Goal: Task Accomplishment & Management: Manage account settings

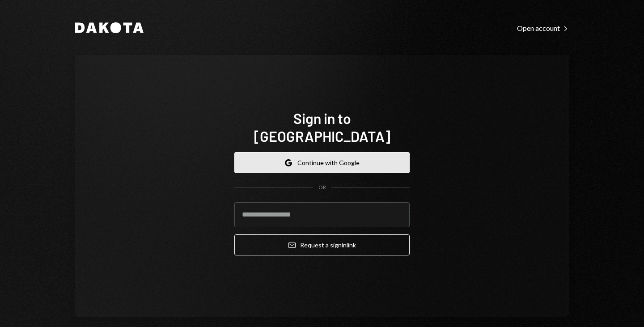
click at [337, 158] on button "Google Continue with Google" at bounding box center [321, 162] width 175 height 21
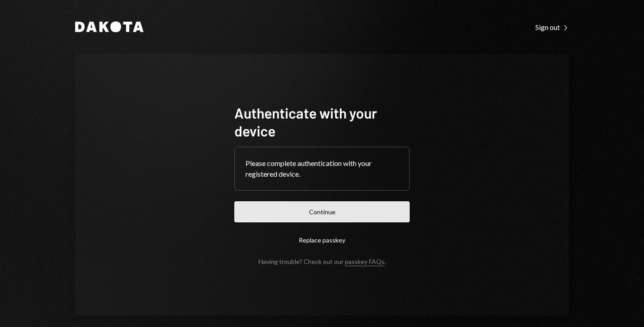
click at [321, 209] on button "Continue" at bounding box center [321, 211] width 175 height 21
click at [321, 209] on form "Authenticate with your device Please complete authentication with your register…" at bounding box center [321, 184] width 175 height 161
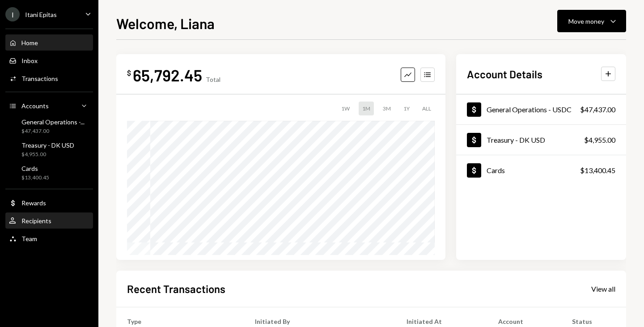
click at [37, 224] on div "User Recipients" at bounding box center [49, 220] width 80 height 15
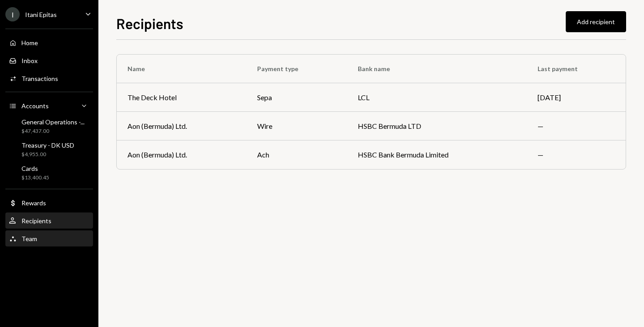
click at [37, 235] on div "Team Team" at bounding box center [49, 239] width 80 height 8
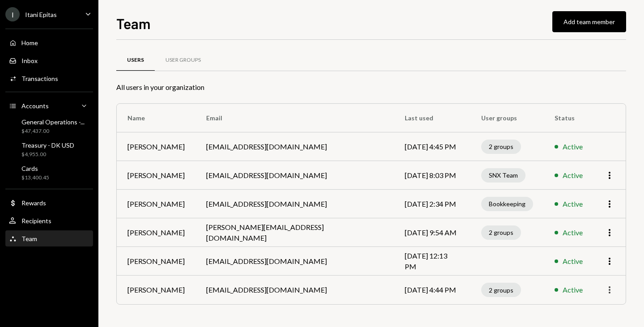
click at [610, 287] on icon "More" at bounding box center [609, 289] width 11 height 11
click at [586, 271] on div "Remove" at bounding box center [588, 270] width 45 height 16
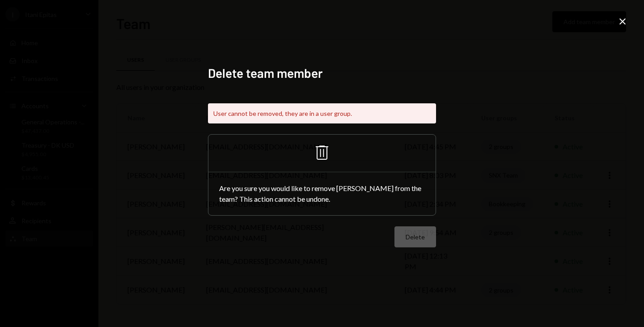
click at [620, 27] on div "Close" at bounding box center [622, 22] width 11 height 12
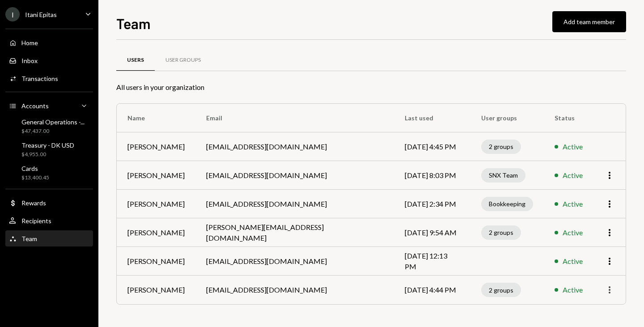
click at [607, 288] on icon "More" at bounding box center [609, 289] width 11 height 11
click at [481, 287] on div "2 groups" at bounding box center [501, 289] width 40 height 14
click at [467, 253] on div "Payments" at bounding box center [478, 253] width 39 height 9
click at [185, 57] on div "User Groups" at bounding box center [182, 60] width 35 height 8
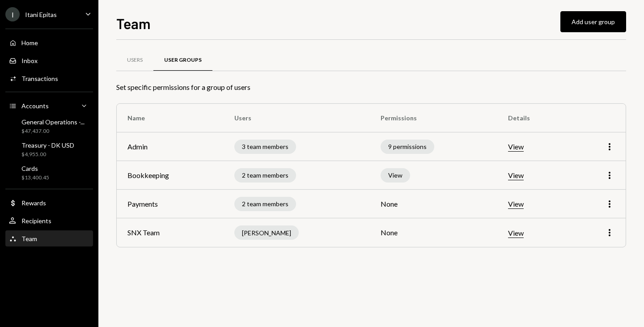
click at [518, 149] on button "View" at bounding box center [516, 146] width 16 height 9
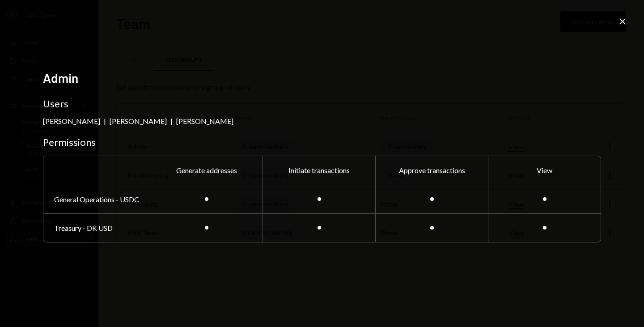
click at [625, 21] on icon "Close" at bounding box center [622, 21] width 11 height 11
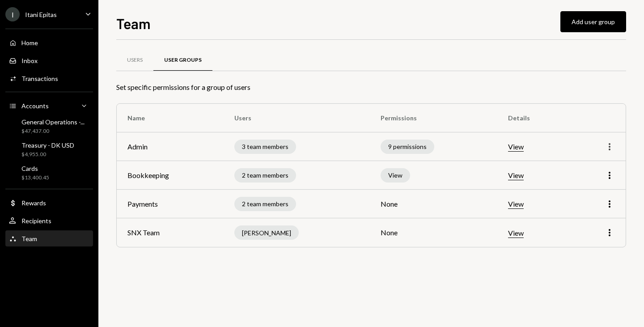
click at [605, 144] on div "More" at bounding box center [598, 146] width 33 height 11
click at [605, 144] on icon "More" at bounding box center [609, 146] width 11 height 11
click at [580, 168] on div "Edit" at bounding box center [588, 166] width 45 height 16
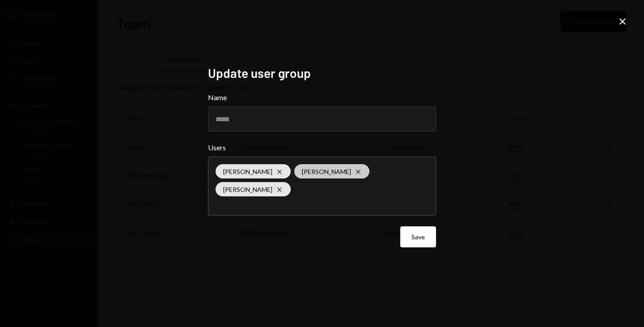
click at [354, 175] on icon "Cross" at bounding box center [357, 171] width 7 height 7
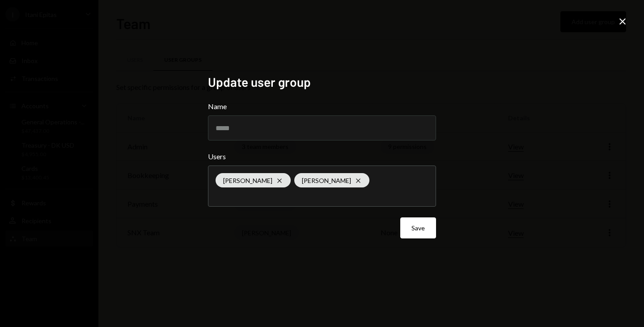
click at [496, 208] on div "Update user group Name ***** Users [PERSON_NAME] [PERSON_NAME] Cross Save Close" at bounding box center [322, 163] width 644 height 327
click at [422, 226] on button "Save" at bounding box center [418, 227] width 36 height 21
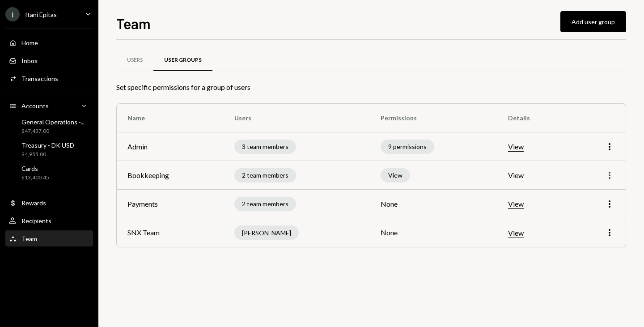
click at [610, 175] on icon "button" at bounding box center [609, 175] width 2 height 7
click at [588, 192] on div "Edit" at bounding box center [588, 194] width 45 height 16
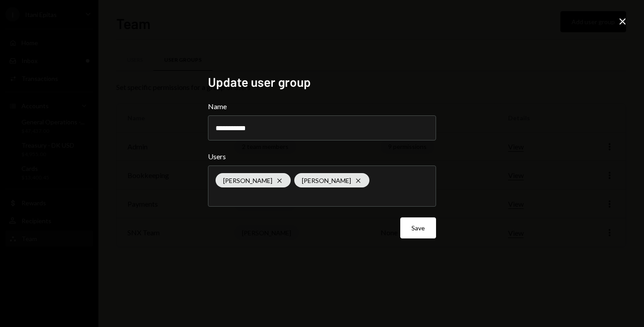
click at [625, 25] on icon "Close" at bounding box center [622, 21] width 11 height 11
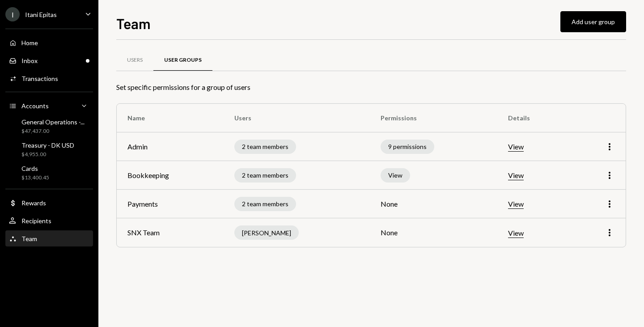
click at [603, 204] on div "More" at bounding box center [598, 203] width 33 height 11
click at [608, 204] on icon "More" at bounding box center [609, 203] width 11 height 11
click at [576, 223] on div "Edit" at bounding box center [588, 223] width 45 height 16
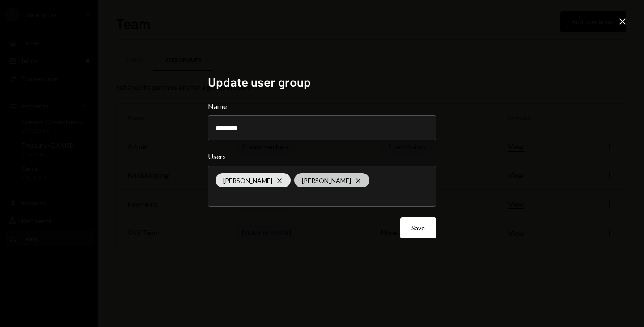
click at [345, 178] on div "Tiaan van Wyk Cross" at bounding box center [331, 180] width 75 height 14
click at [510, 211] on div "Update user group Name ******** Users [PERSON_NAME] Cross Save Close" at bounding box center [322, 163] width 644 height 327
click at [430, 229] on button "Save" at bounding box center [418, 227] width 36 height 21
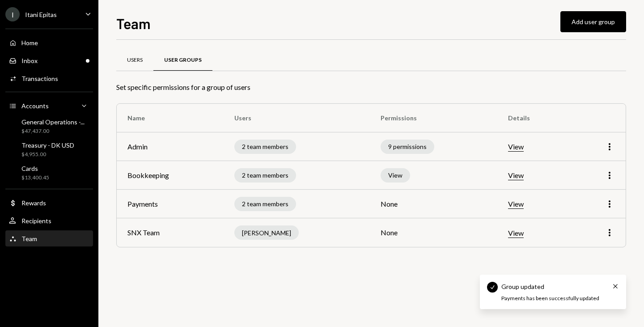
click at [141, 57] on div "Users" at bounding box center [135, 60] width 16 height 8
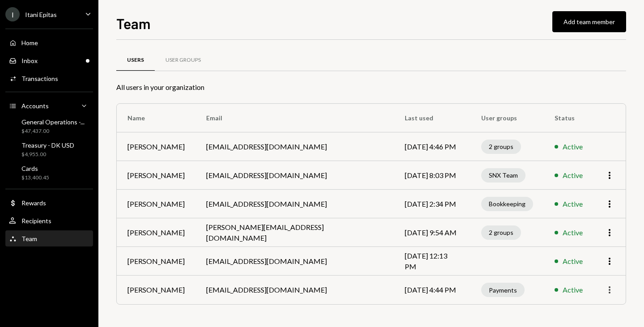
click at [607, 292] on icon "More" at bounding box center [609, 289] width 11 height 11
click at [587, 275] on div "Remove" at bounding box center [588, 270] width 45 height 16
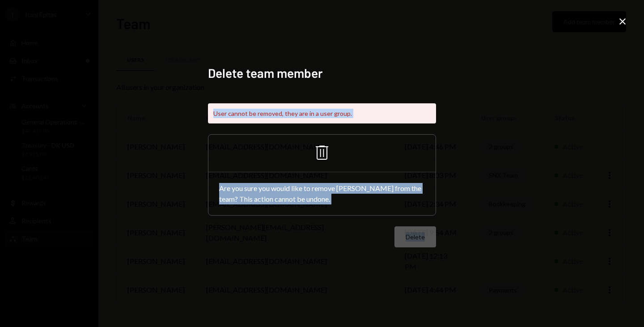
drag, startPoint x: 620, startPoint y: 13, endPoint x: 623, endPoint y: 20, distance: 8.1
click at [623, 20] on div "Delete team member User cannot be removed, they are in a user group. Trash Are …" at bounding box center [322, 163] width 644 height 327
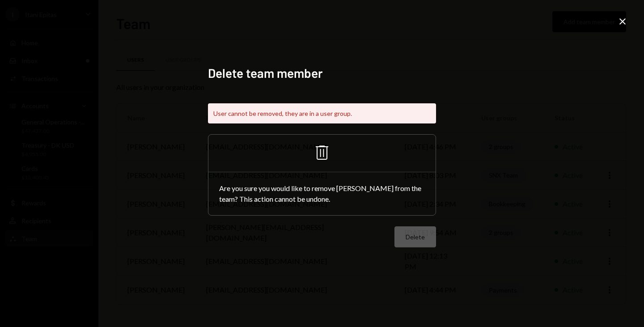
click at [623, 20] on icon at bounding box center [622, 21] width 6 height 6
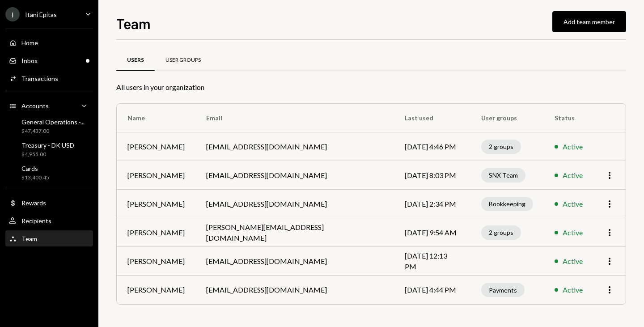
click at [187, 67] on div "User Groups" at bounding box center [183, 60] width 57 height 21
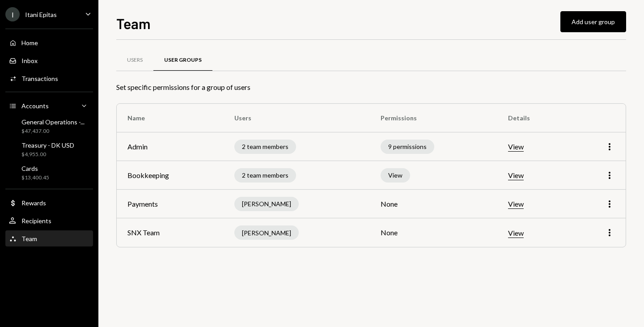
click at [467, 241] on td "None" at bounding box center [433, 232] width 127 height 29
click at [615, 231] on td "More" at bounding box center [598, 232] width 55 height 29
click at [609, 232] on icon "button" at bounding box center [609, 232] width 2 height 7
click at [579, 248] on div "Edit" at bounding box center [588, 252] width 45 height 16
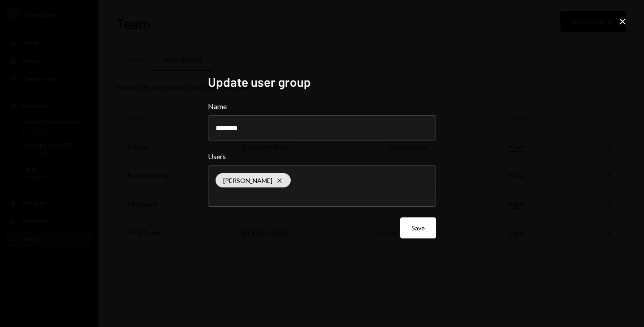
click at [627, 22] on icon "Close" at bounding box center [622, 21] width 11 height 11
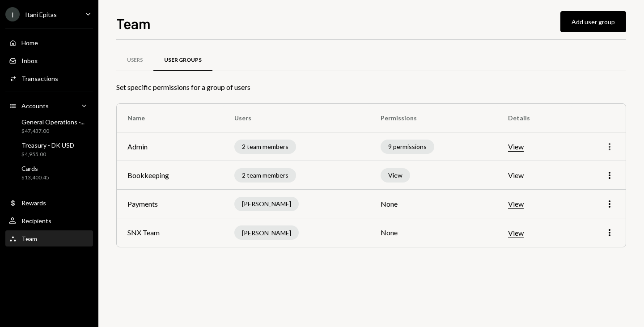
click at [613, 146] on icon "More" at bounding box center [609, 146] width 11 height 11
click at [562, 167] on td "View" at bounding box center [534, 175] width 74 height 29
click at [613, 149] on td "More" at bounding box center [598, 146] width 55 height 29
click at [613, 149] on icon "More" at bounding box center [609, 146] width 11 height 11
click at [582, 166] on div "Edit" at bounding box center [588, 166] width 45 height 16
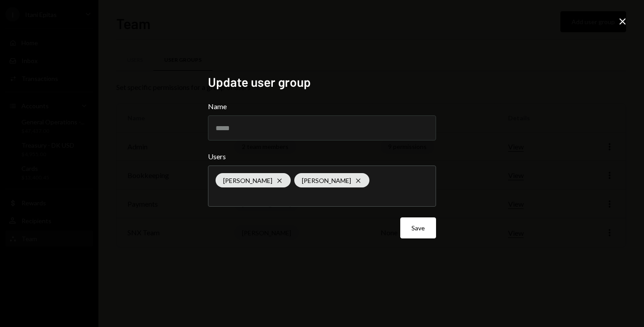
click at [622, 25] on icon "Close" at bounding box center [622, 21] width 11 height 11
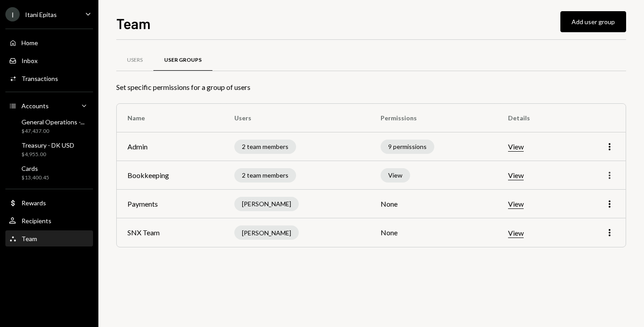
click at [610, 178] on icon "More" at bounding box center [609, 175] width 11 height 11
click at [580, 188] on div "Edit" at bounding box center [588, 194] width 45 height 16
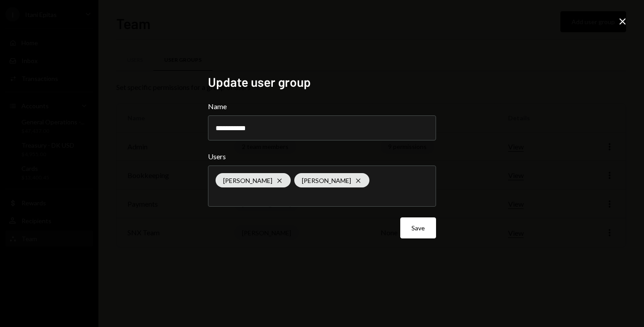
click at [622, 20] on icon "Close" at bounding box center [622, 21] width 11 height 11
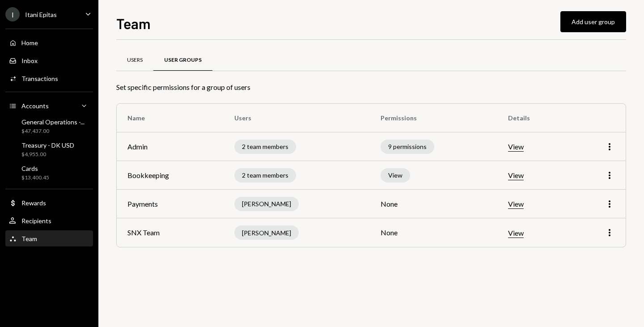
click at [136, 58] on div "Users" at bounding box center [135, 60] width 16 height 8
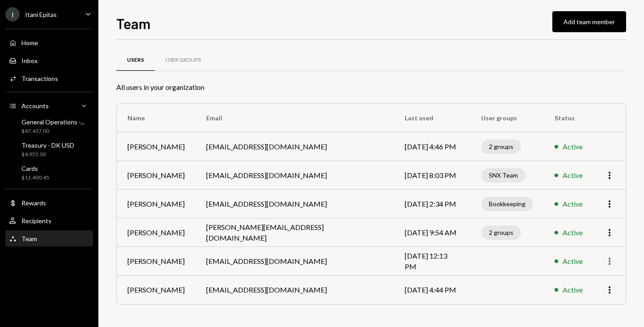
click at [608, 264] on icon "More" at bounding box center [609, 261] width 11 height 11
click at [586, 293] on div "Remove" at bounding box center [588, 296] width 45 height 16
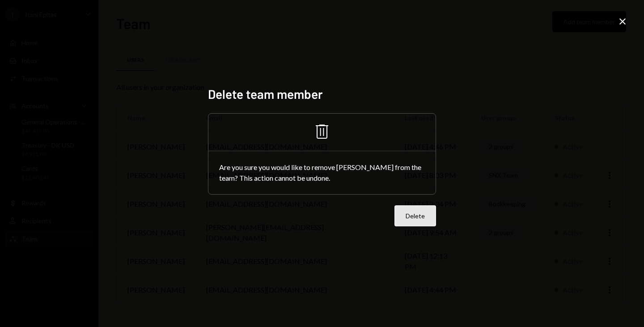
click at [421, 211] on button "Delete" at bounding box center [415, 215] width 42 height 21
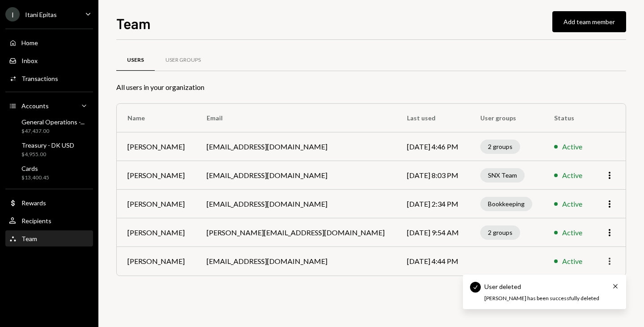
click at [608, 266] on icon "More" at bounding box center [609, 261] width 11 height 11
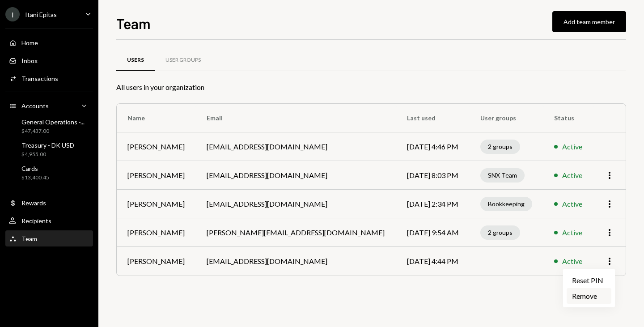
click at [586, 293] on div "Remove" at bounding box center [588, 296] width 45 height 16
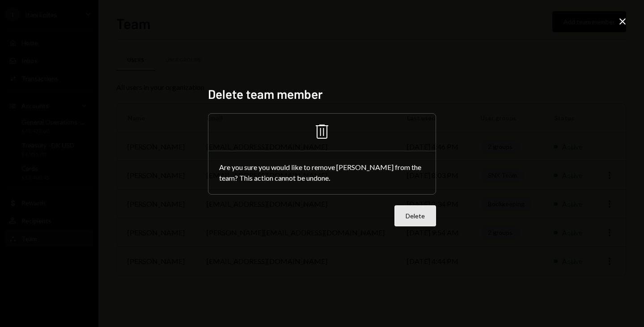
click at [399, 214] on button "Delete" at bounding box center [415, 215] width 42 height 21
